Goal: Check status: Check status

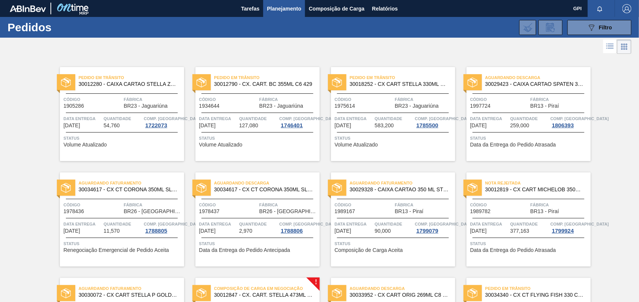
click at [614, 38] on div at bounding box center [617, 47] width 28 height 18
click at [577, 37] on div "089F7B8B-B2A5-4AFE-B5C0-19BA573D28AC Filtro Código Pedido Portal Códido PO SAP …" at bounding box center [376, 27] width 517 height 23
click at [579, 30] on button "089F7B8B-B2A5-4AFE-B5C0-19BA573D28AC Filtro" at bounding box center [599, 27] width 64 height 15
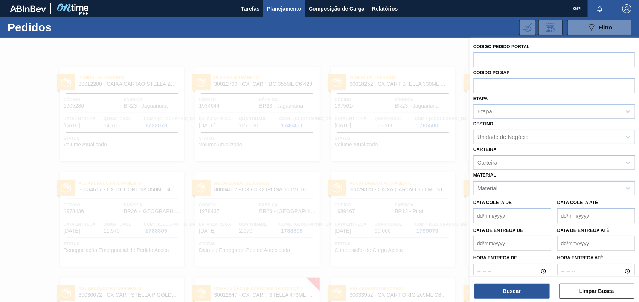
click at [492, 73] on label "Códido PO SAP" at bounding box center [491, 72] width 37 height 5
click at [499, 58] on input "text" at bounding box center [554, 59] width 162 height 14
click at [609, 155] on div "Carteira" at bounding box center [554, 162] width 162 height 15
click at [498, 61] on input "text" at bounding box center [554, 59] width 162 height 14
paste input "2029864"
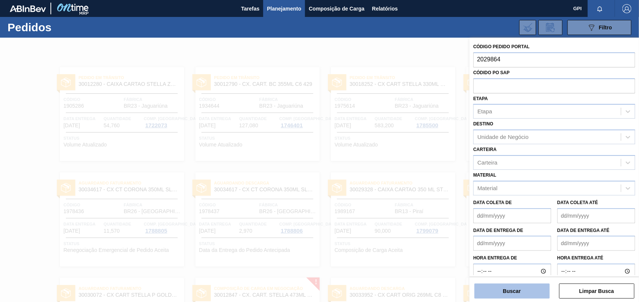
type input "2029864"
click at [499, 292] on button "Buscar" at bounding box center [511, 290] width 75 height 15
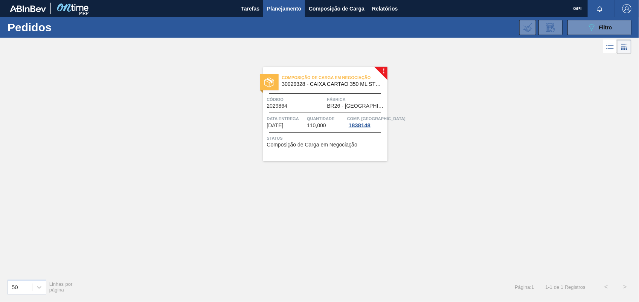
click at [306, 106] on div "Código 2029864" at bounding box center [296, 102] width 58 height 13
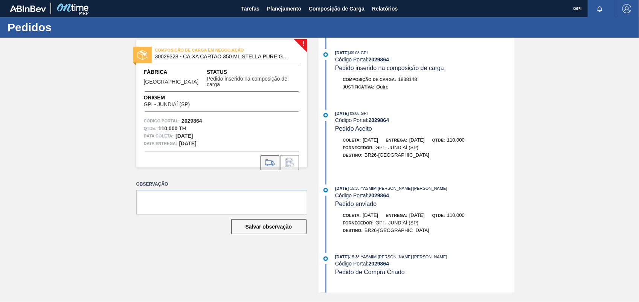
click at [275, 158] on icon at bounding box center [270, 162] width 12 height 9
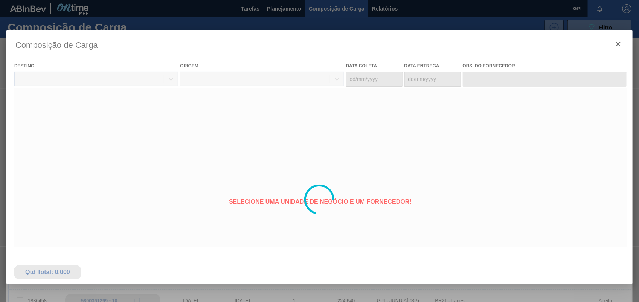
type coleta "[DATE]"
type entrega "[DATE]"
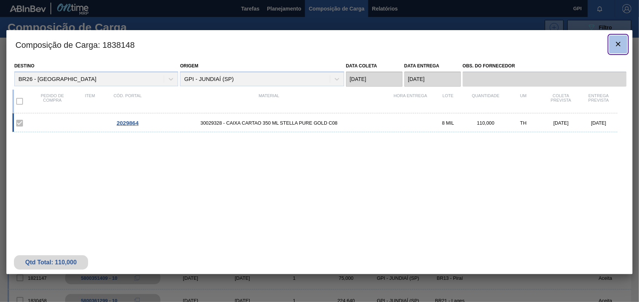
click at [617, 41] on icon "botão de ícone" at bounding box center [618, 44] width 9 height 9
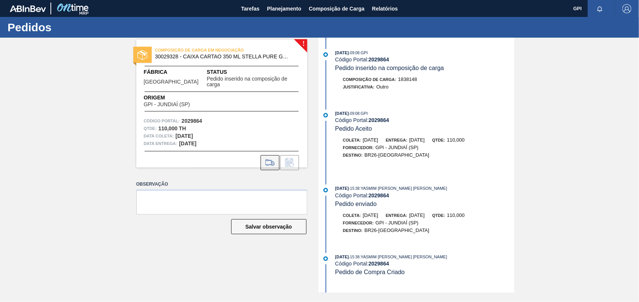
click at [275, 161] on button at bounding box center [270, 162] width 19 height 15
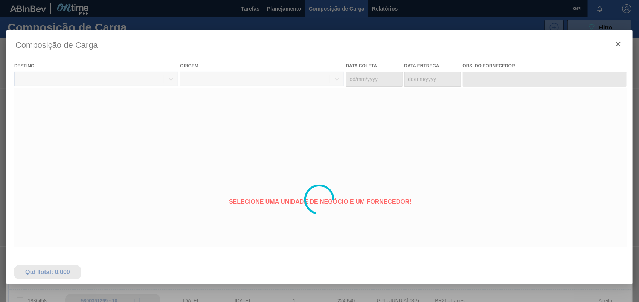
type coleta "[DATE]"
type entrega "[DATE]"
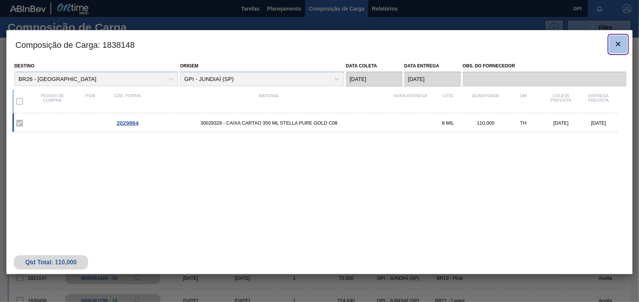
click at [616, 36] on button "botão de ícone" at bounding box center [618, 44] width 18 height 18
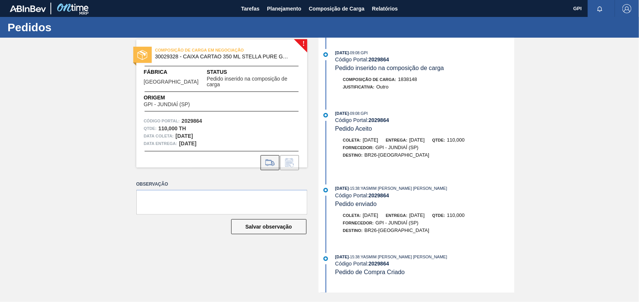
click at [270, 158] on icon at bounding box center [270, 162] width 12 height 9
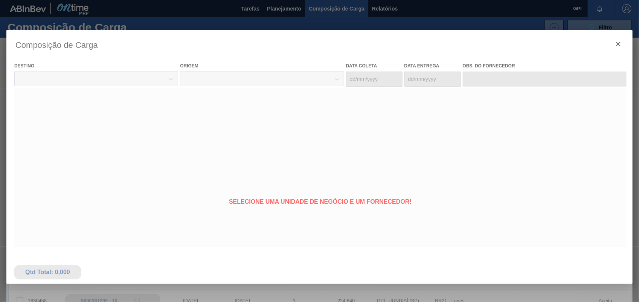
click at [617, 44] on div at bounding box center [319, 199] width 626 height 339
type coleta "[DATE]"
type entrega "[DATE]"
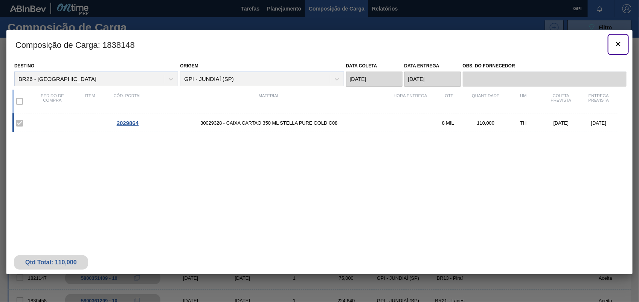
click at [614, 48] on span "botão de ícone" at bounding box center [618, 44] width 9 height 9
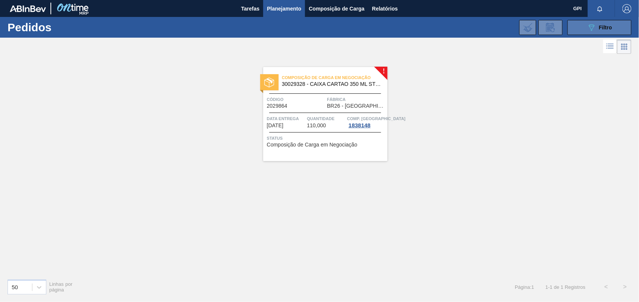
click at [577, 25] on button "089F7B8B-B2A5-4AFE-B5C0-19BA573D28AC Filtro" at bounding box center [599, 27] width 64 height 15
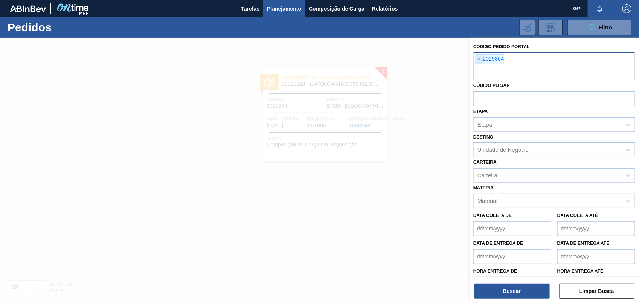
click at [480, 61] on span "×" at bounding box center [478, 59] width 7 height 9
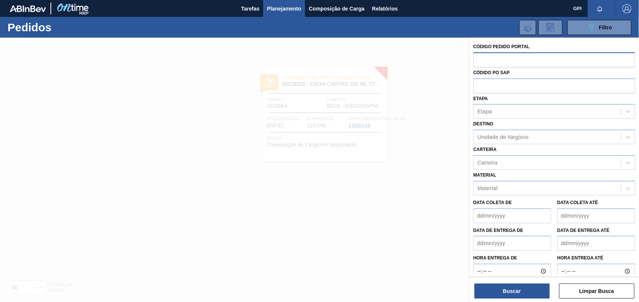
paste input "11362"
type input "1"
paste input "text"
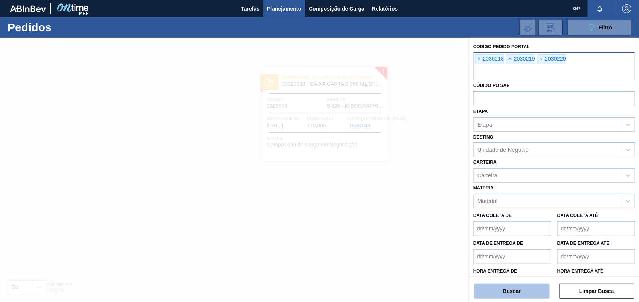
click at [534, 296] on button "Buscar" at bounding box center [511, 290] width 75 height 15
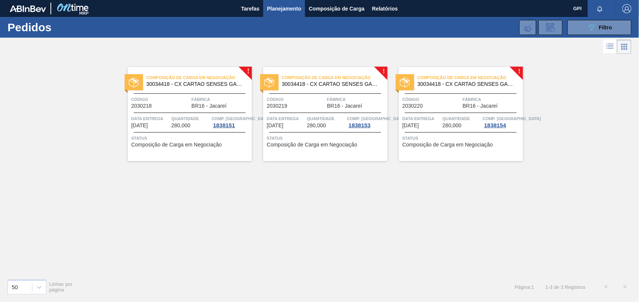
click at [178, 101] on span "Código" at bounding box center [160, 100] width 58 height 8
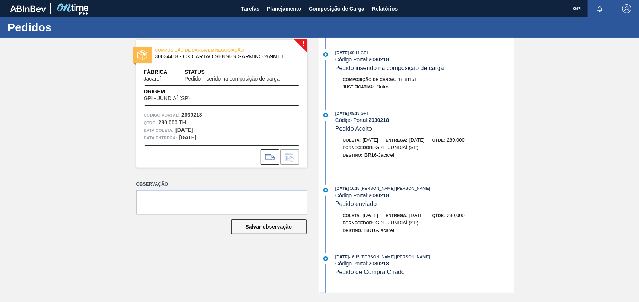
click at [266, 166] on div "COMPOSIÇÃO DE CARGA EM NEGOCIAÇÃO 30034418 - CX CARTAO SENSES GARMINO 269ML LN …" at bounding box center [221, 104] width 171 height 128
click at [266, 157] on icon at bounding box center [270, 156] width 12 height 9
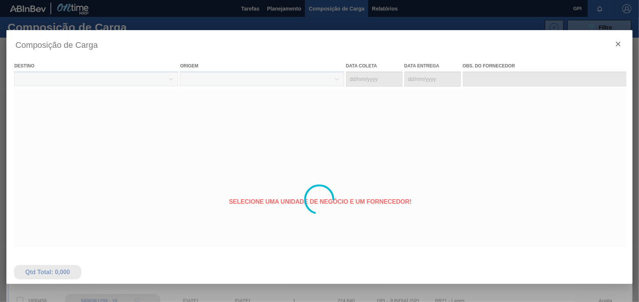
type coleta "[DATE]"
type entrega "[DATE]"
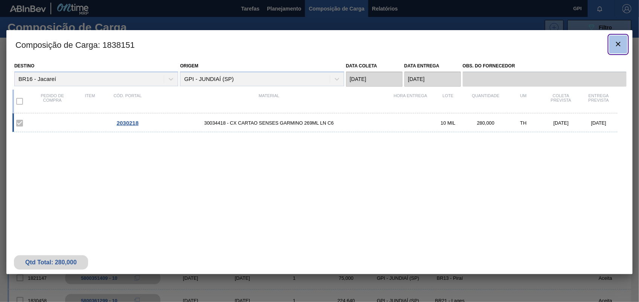
click at [619, 36] on button "botão de ícone" at bounding box center [618, 44] width 18 height 18
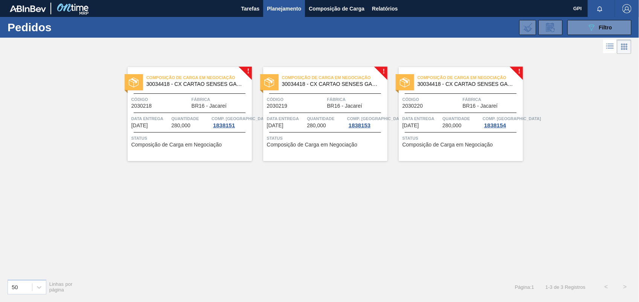
click at [299, 102] on span "Código" at bounding box center [296, 100] width 58 height 8
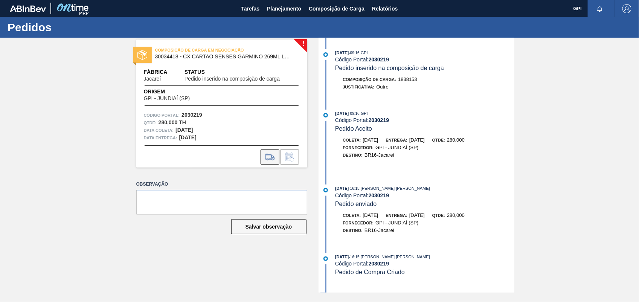
click at [268, 158] on icon at bounding box center [270, 159] width 7 height 2
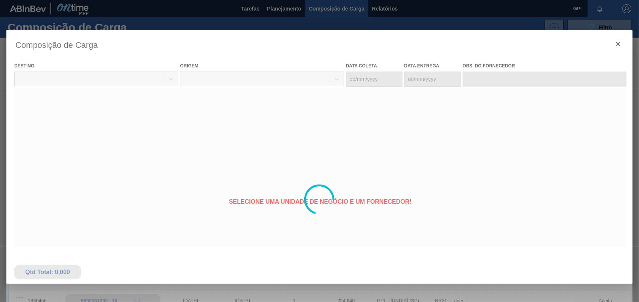
type coleta "[DATE]"
type entrega "[DATE]"
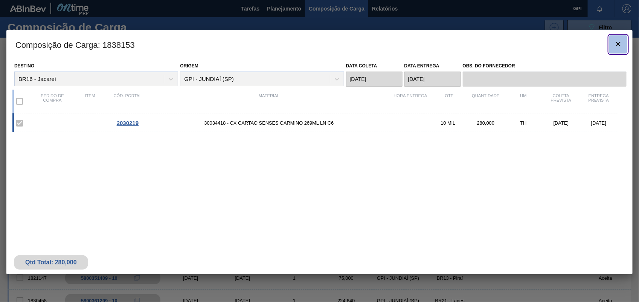
click at [620, 40] on icon "botão de ícone" at bounding box center [618, 44] width 9 height 9
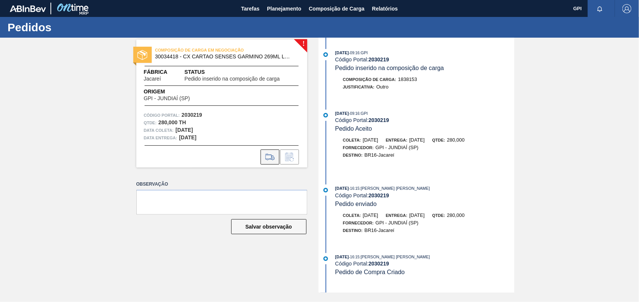
click at [262, 163] on button at bounding box center [270, 156] width 19 height 15
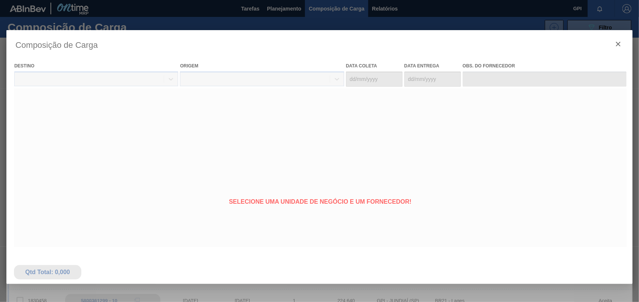
type coleta "[DATE]"
type entrega "[DATE]"
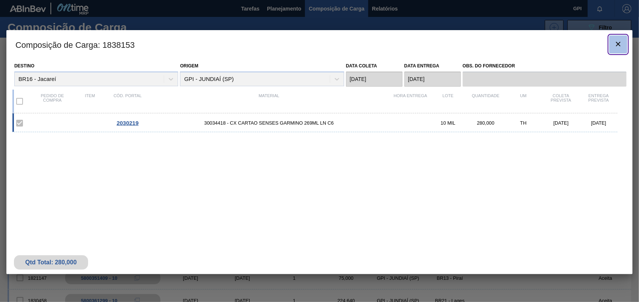
click at [614, 49] on clb-icon "botão de ícone" at bounding box center [618, 45] width 9 height 10
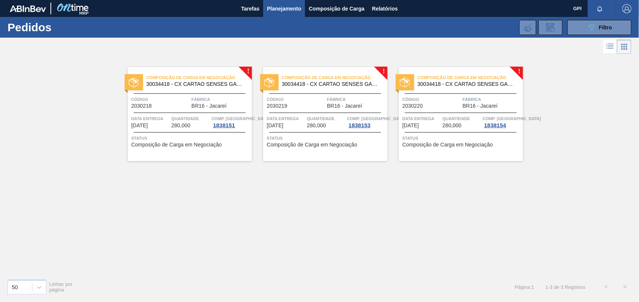
click at [432, 116] on span "Data entrega" at bounding box center [421, 119] width 38 height 8
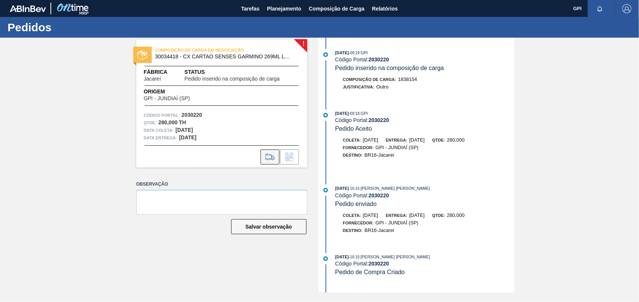
click at [264, 161] on button at bounding box center [270, 156] width 19 height 15
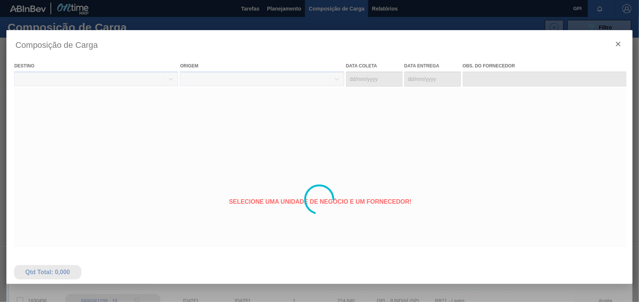
type coleta "[DATE]"
type entrega "[DATE]"
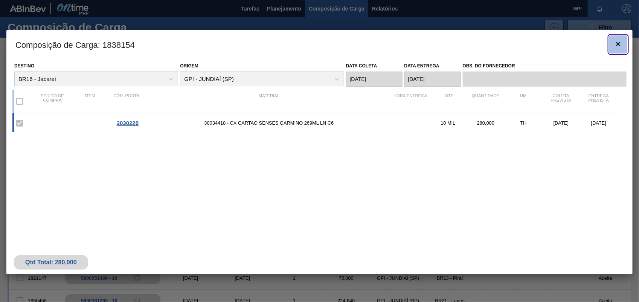
click at [619, 49] on clb-icon "botão de ícone" at bounding box center [618, 45] width 9 height 10
